Goal: Find contact information: Find contact information

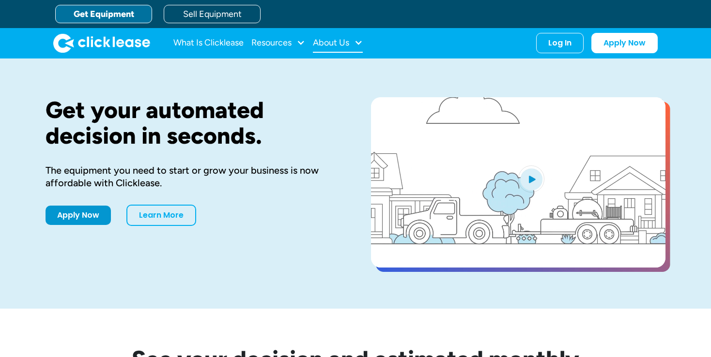
click at [344, 43] on div "About Us" at bounding box center [331, 43] width 36 height 0
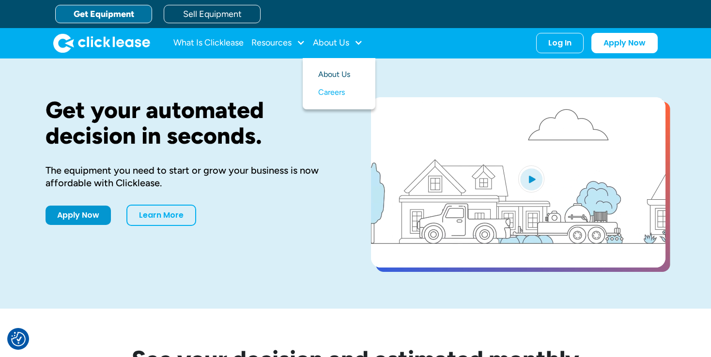
click at [348, 76] on link "About Us" at bounding box center [339, 75] width 42 height 18
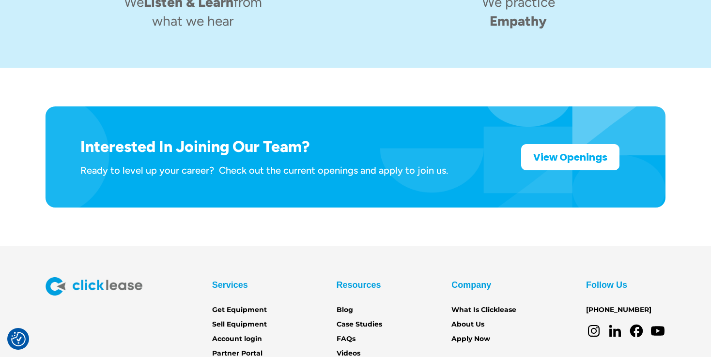
scroll to position [1588, 0]
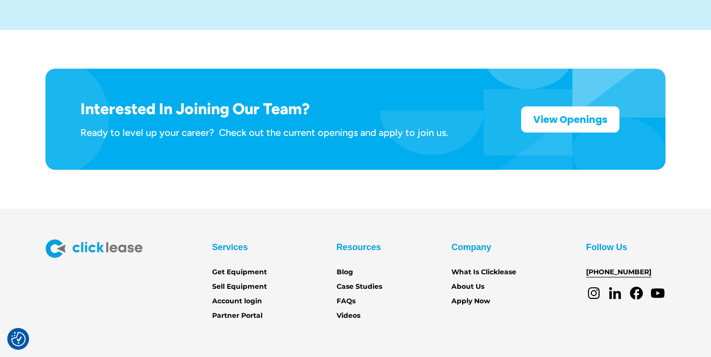
click at [622, 267] on link "[PHONE_NUMBER]" at bounding box center [618, 272] width 65 height 11
drag, startPoint x: 661, startPoint y: 225, endPoint x: 579, endPoint y: 232, distance: 82.1
click at [577, 240] on div "Services Get Equipment Sell Equipment Account login Partner Portal Resources Bl…" at bounding box center [355, 281] width 620 height 82
click at [588, 240] on div "Services Get Equipment Sell Equipment Account login Partner Portal Resources Bl…" at bounding box center [355, 281] width 620 height 82
copy link "[PHONE_NUMBER]"
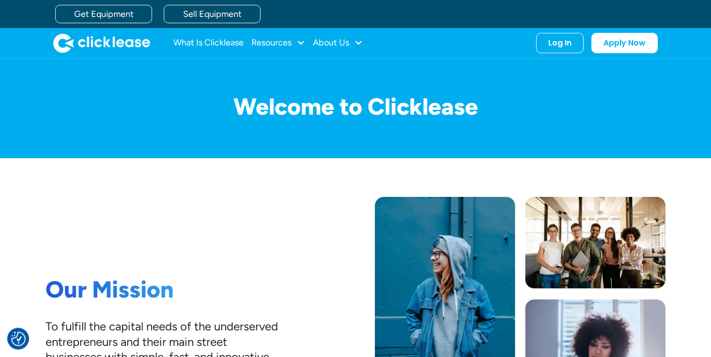
scroll to position [0, 0]
